Goal: Use online tool/utility: Use online tool/utility

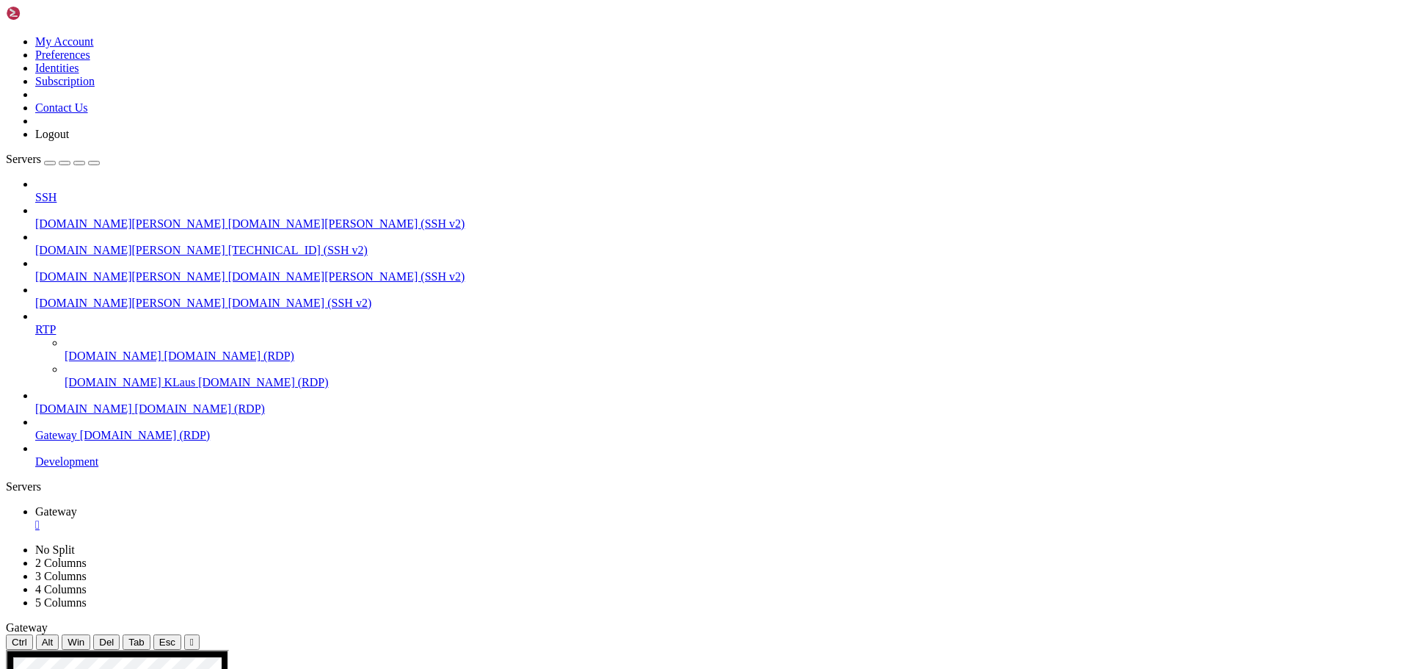
drag, startPoint x: 73, startPoint y: 890, endPoint x: 123, endPoint y: 891, distance: 50.6
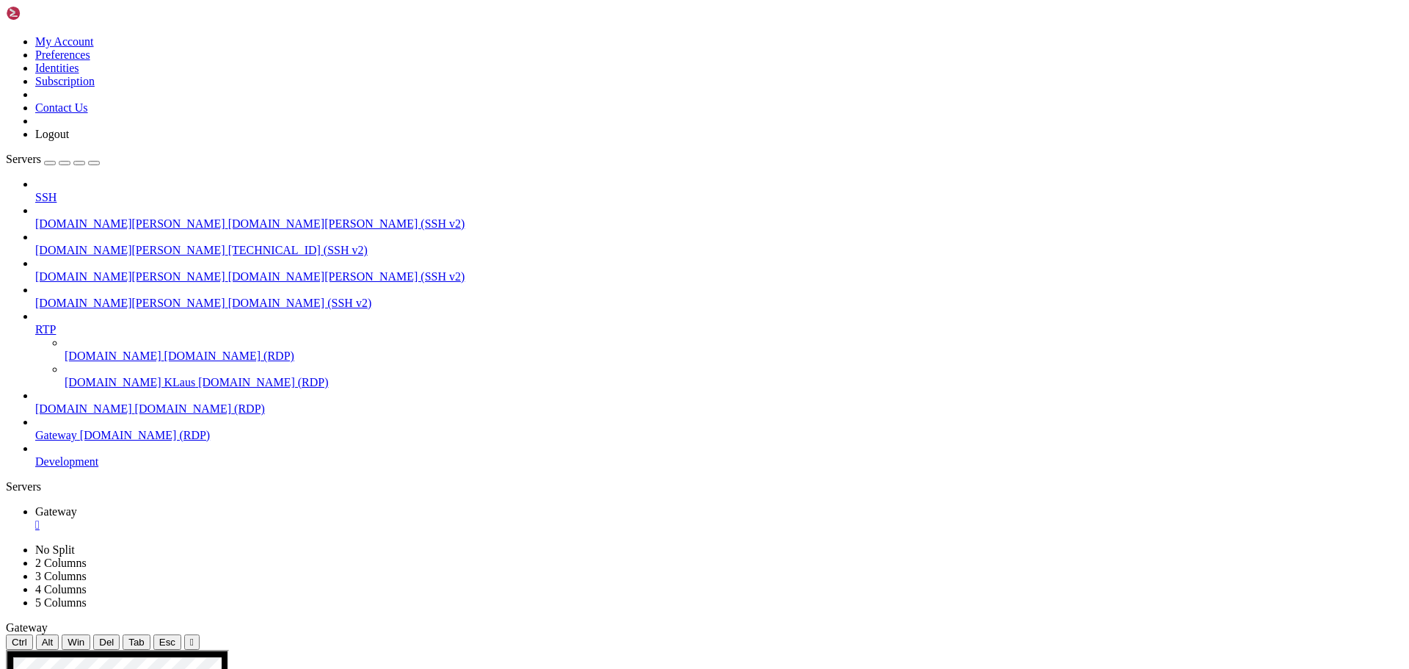
click at [194, 636] on div "" at bounding box center [192, 641] width 4 height 11
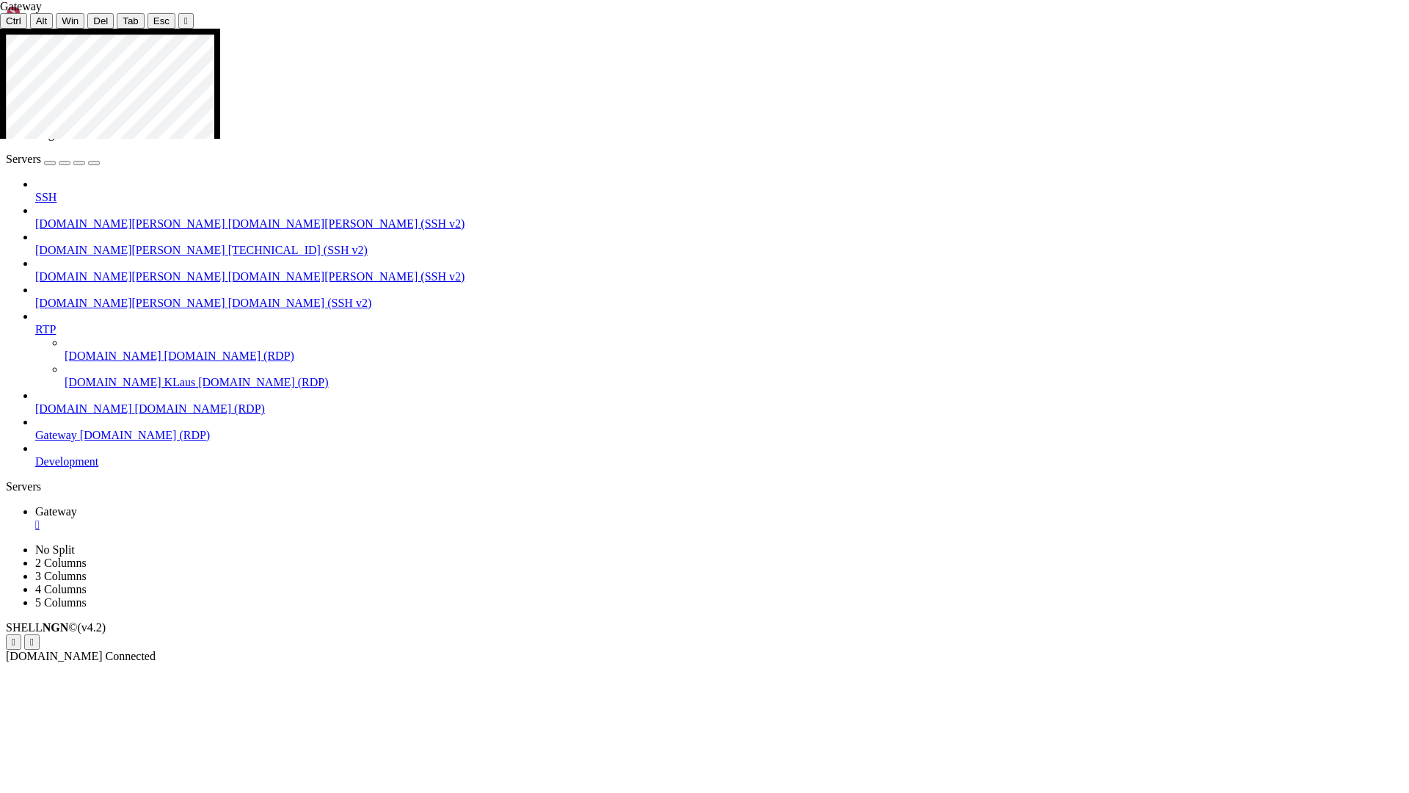
drag, startPoint x: 79, startPoint y: 198, endPoint x: 212, endPoint y: 203, distance: 133.6
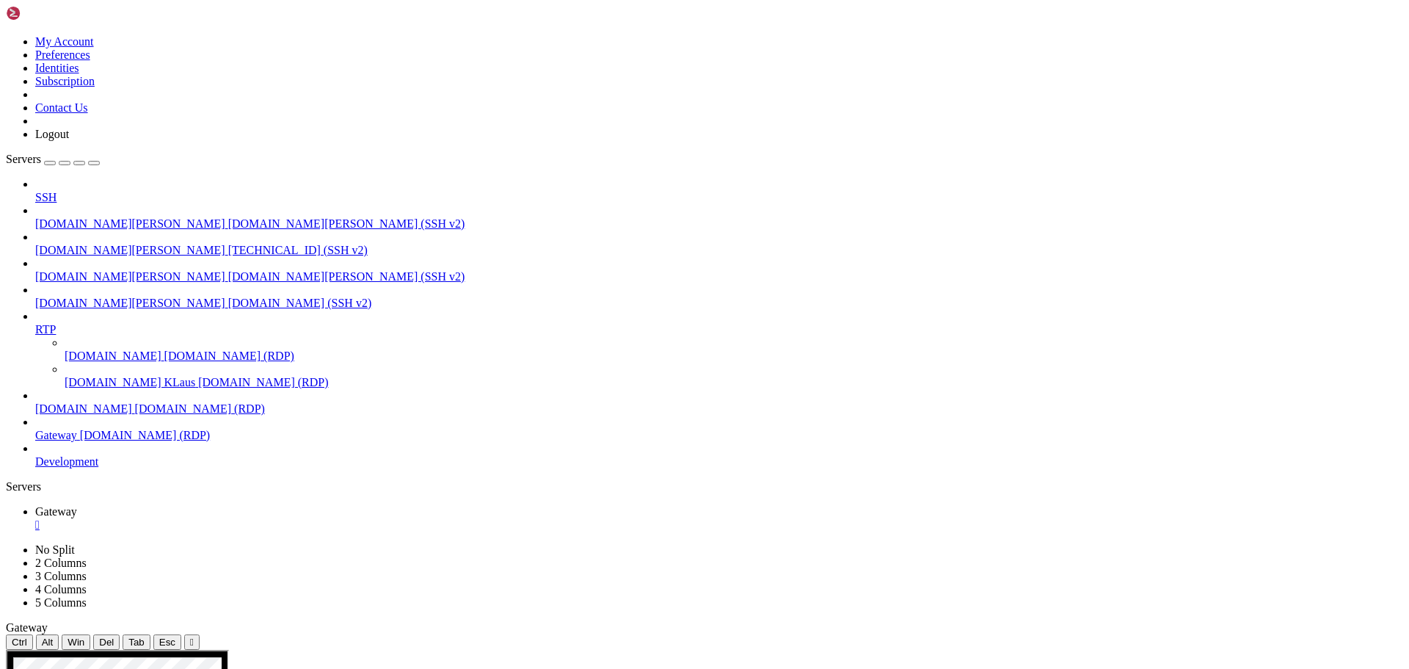
drag, startPoint x: 137, startPoint y: 763, endPoint x: 219, endPoint y: 760, distance: 82.2
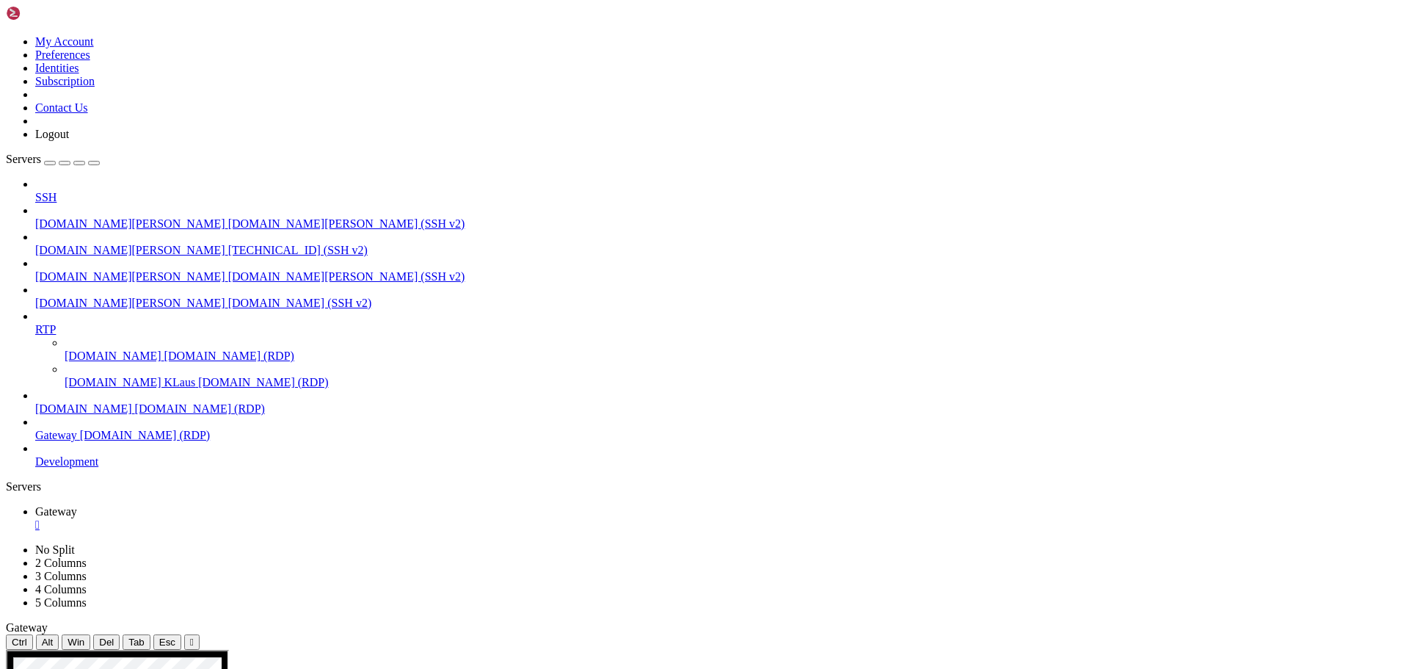
drag, startPoint x: 22, startPoint y: 710, endPoint x: 65, endPoint y: 713, distance: 43.4
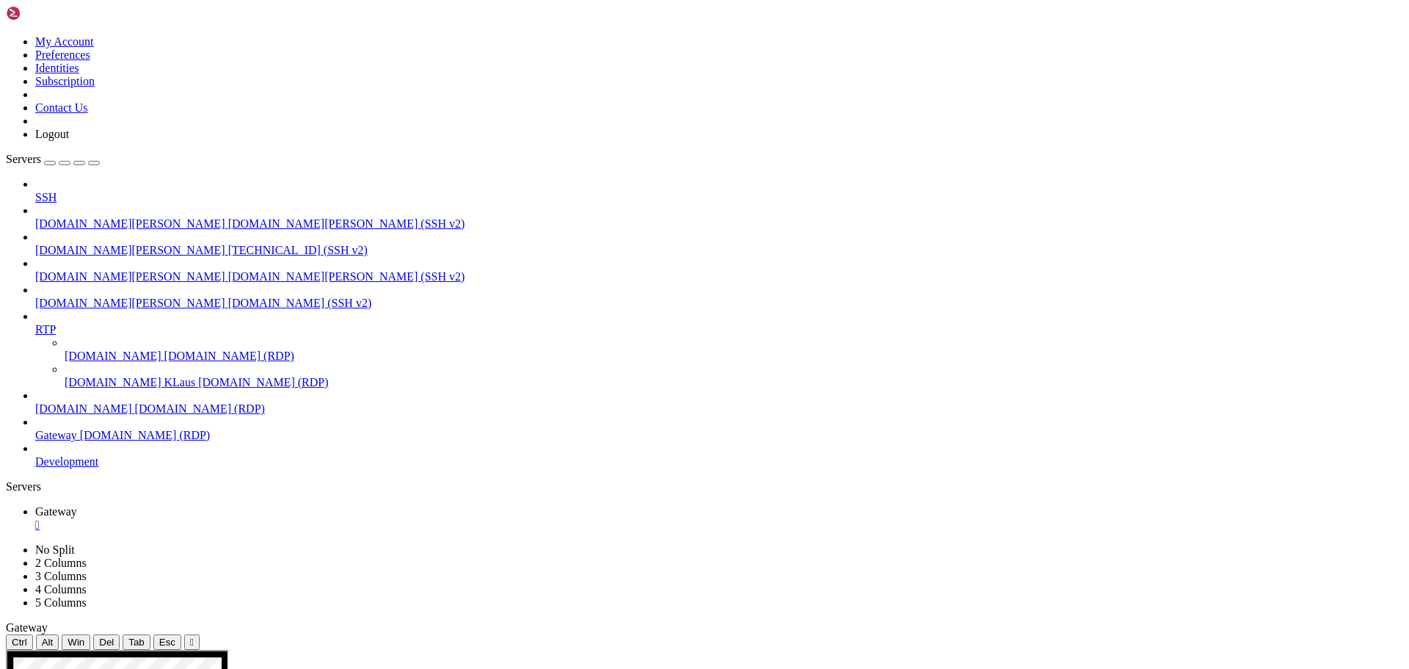
drag, startPoint x: 1204, startPoint y: 818, endPoint x: 1201, endPoint y: 1142, distance: 323.7
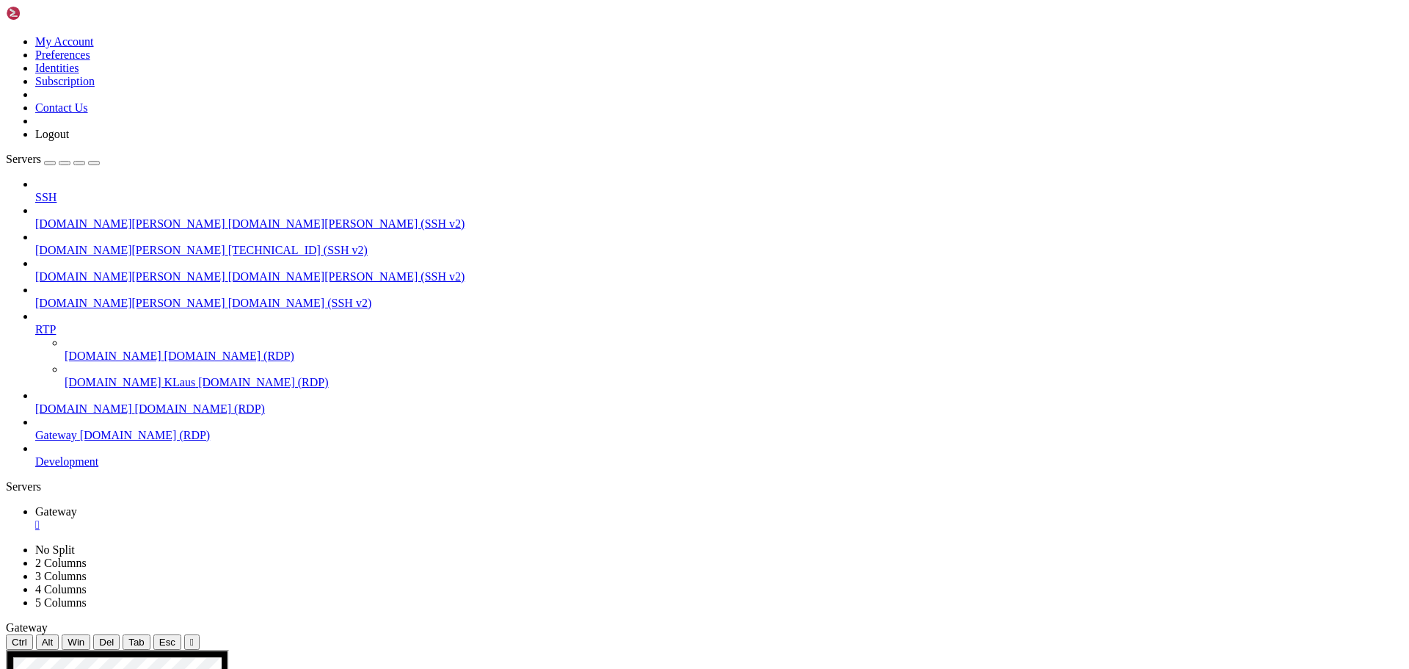
drag, startPoint x: 501, startPoint y: 700, endPoint x: 866, endPoint y: 770, distance: 371.4
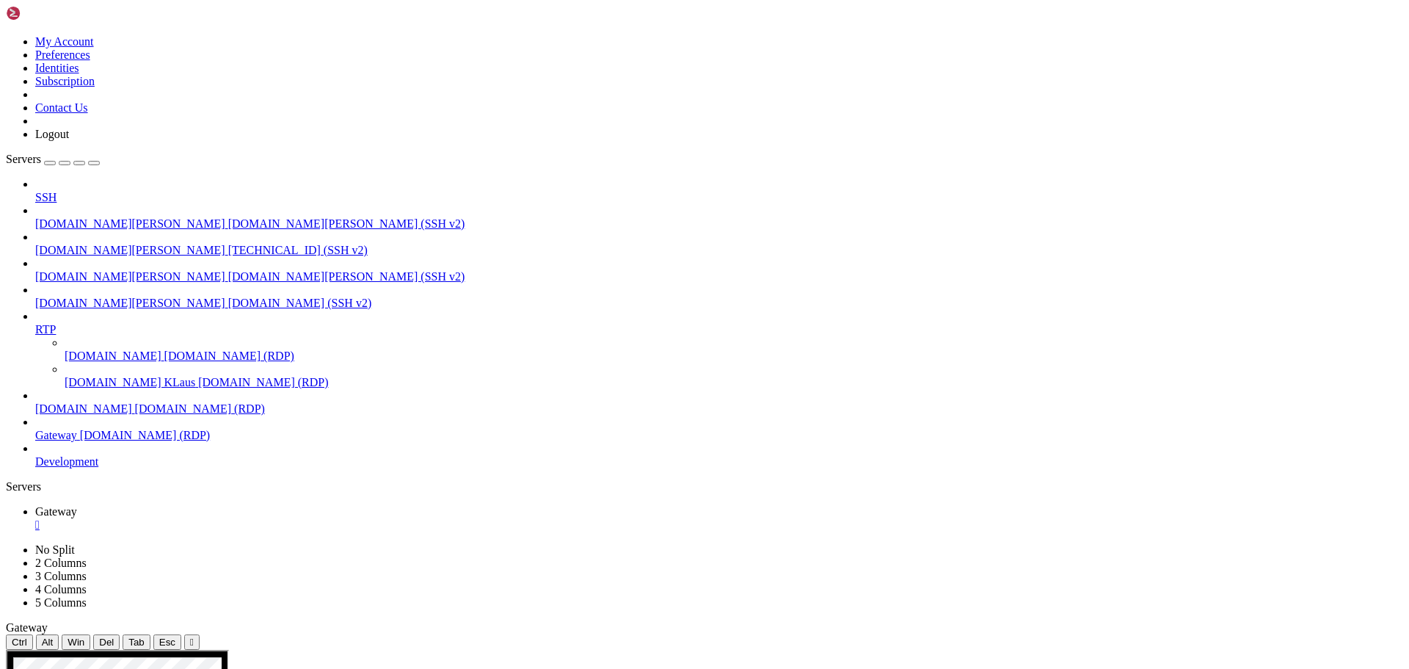
click at [194, 636] on div "" at bounding box center [192, 641] width 4 height 11
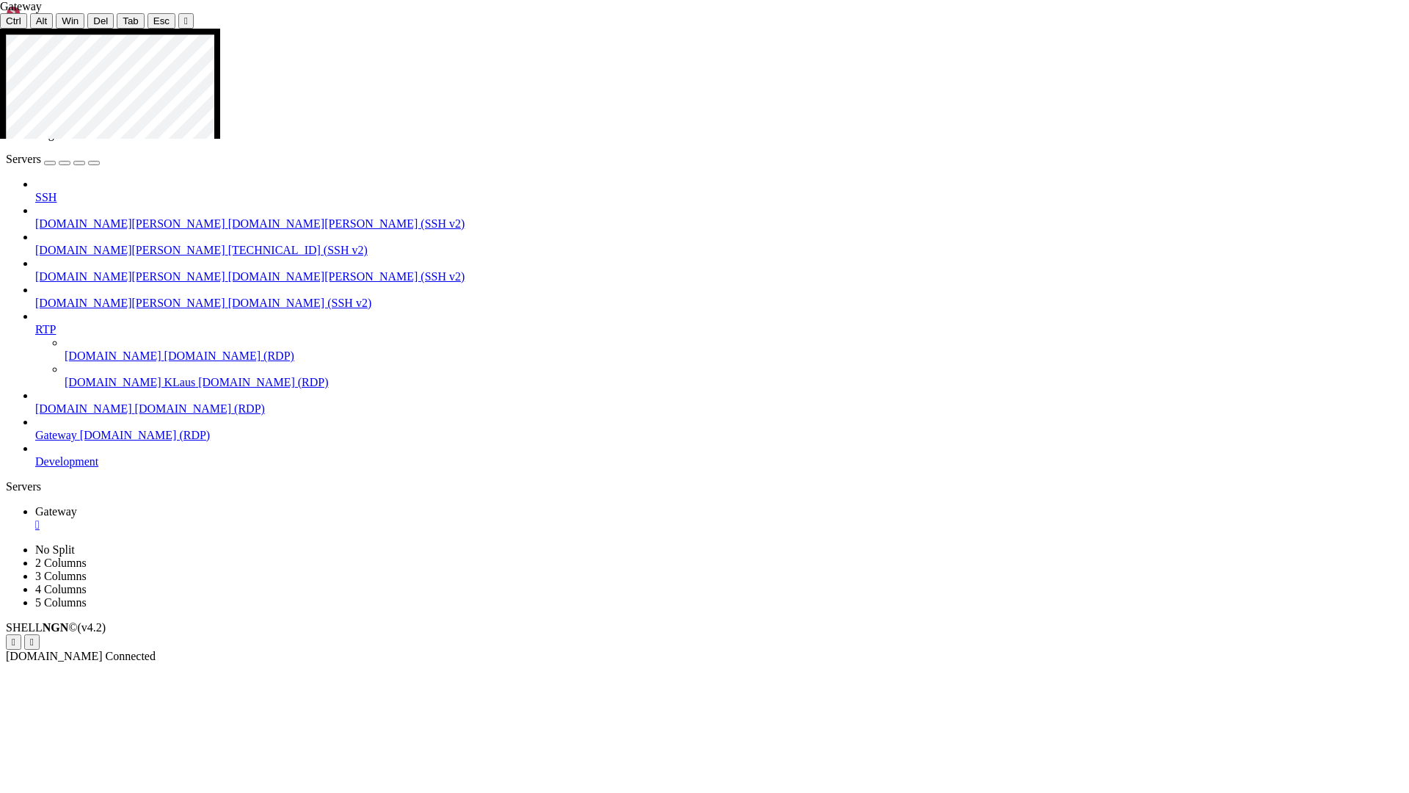
click at [59, 186] on button "Reconnect" at bounding box center [29, 177] width 59 height 15
